Goal: Information Seeking & Learning: Learn about a topic

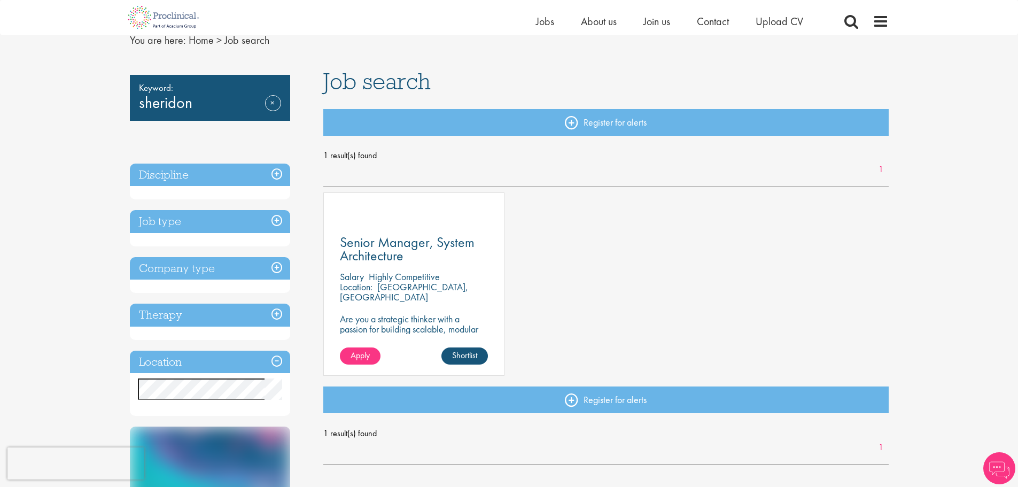
scroll to position [107, 0]
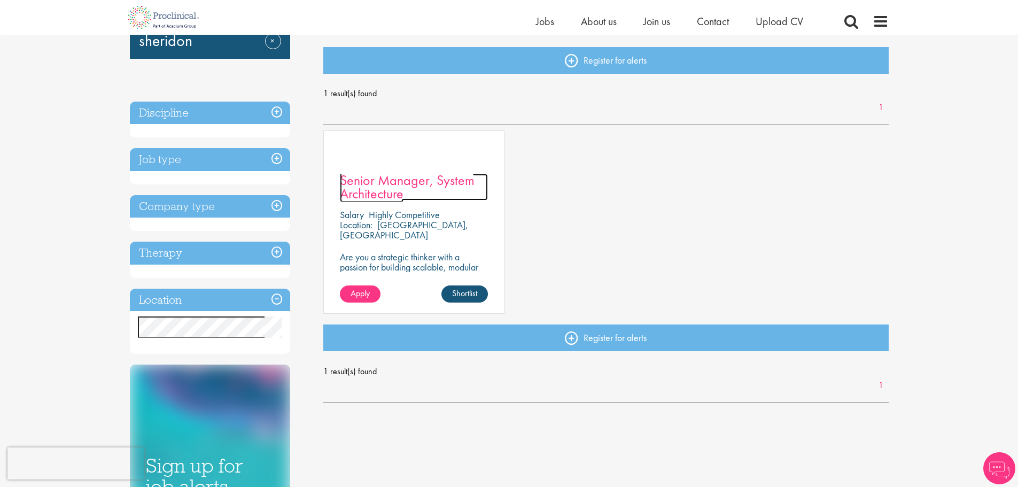
click at [440, 191] on link "Senior Manager, System Architecture" at bounding box center [414, 187] width 148 height 27
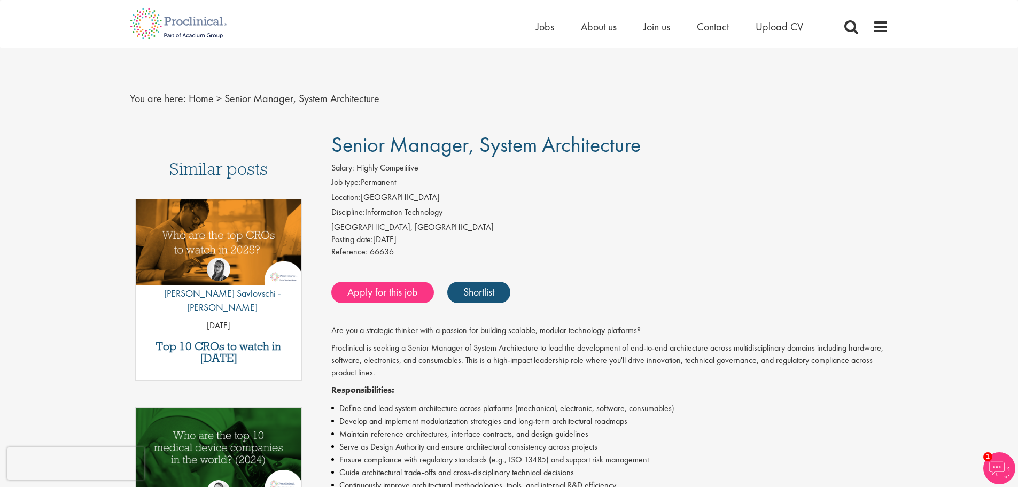
click at [444, 28] on div "Home Jobs About us Join us Contact Upload CV" at bounding box center [505, 20] width 767 height 40
